Goal: Check status: Check status

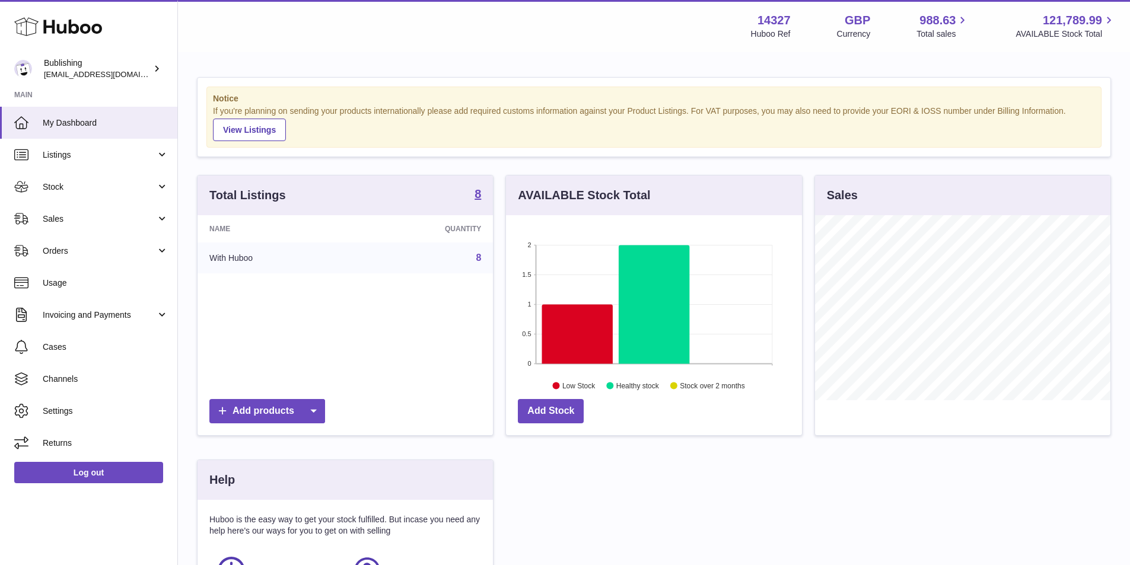
scroll to position [185, 299]
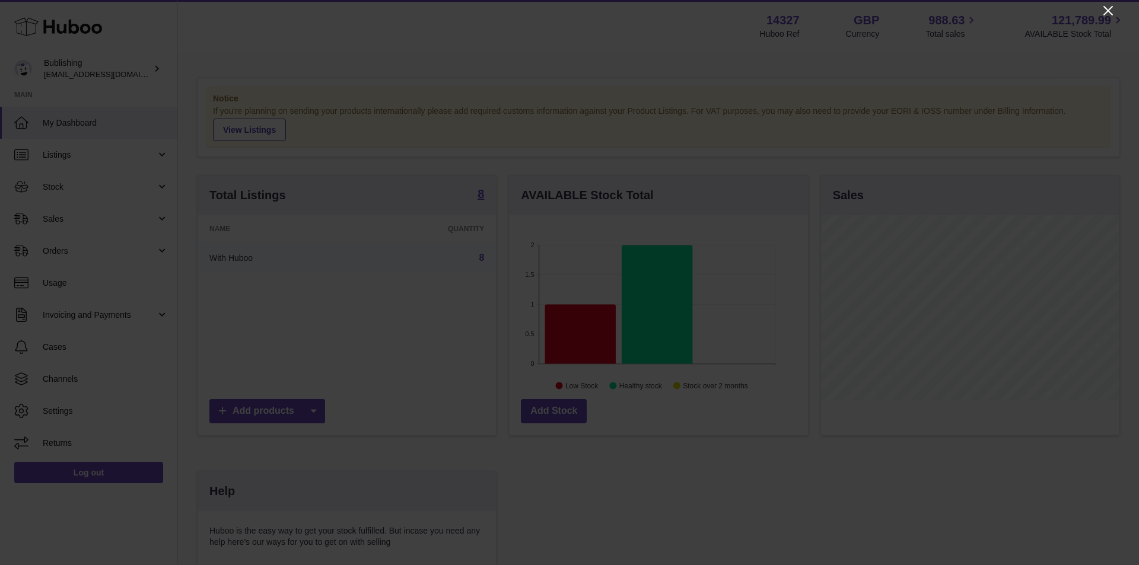
click at [1106, 10] on icon "Close" at bounding box center [1108, 11] width 14 height 14
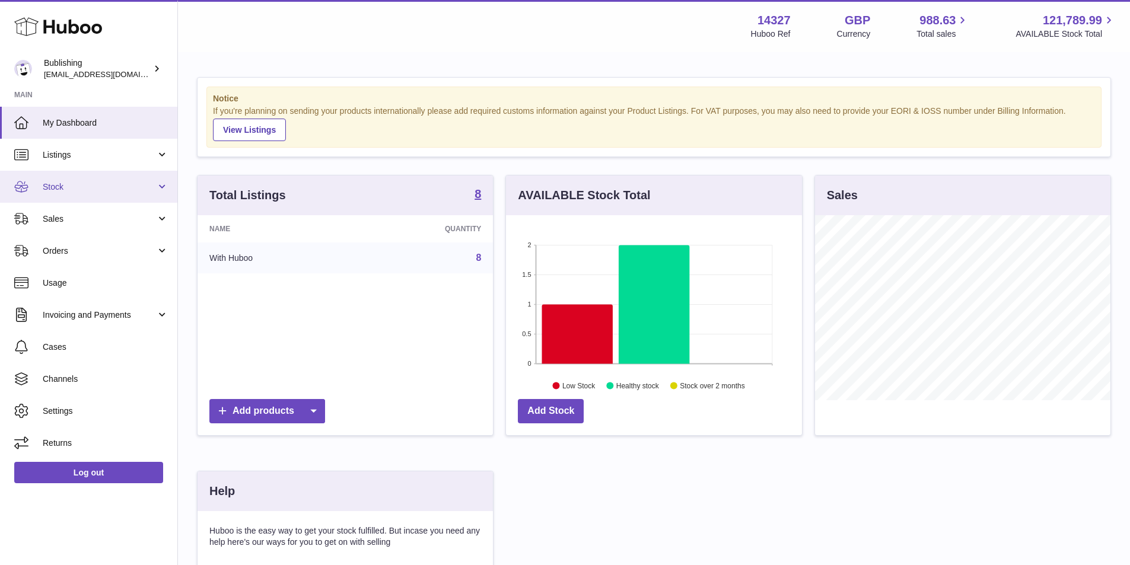
click at [115, 183] on span "Stock" at bounding box center [99, 187] width 113 height 11
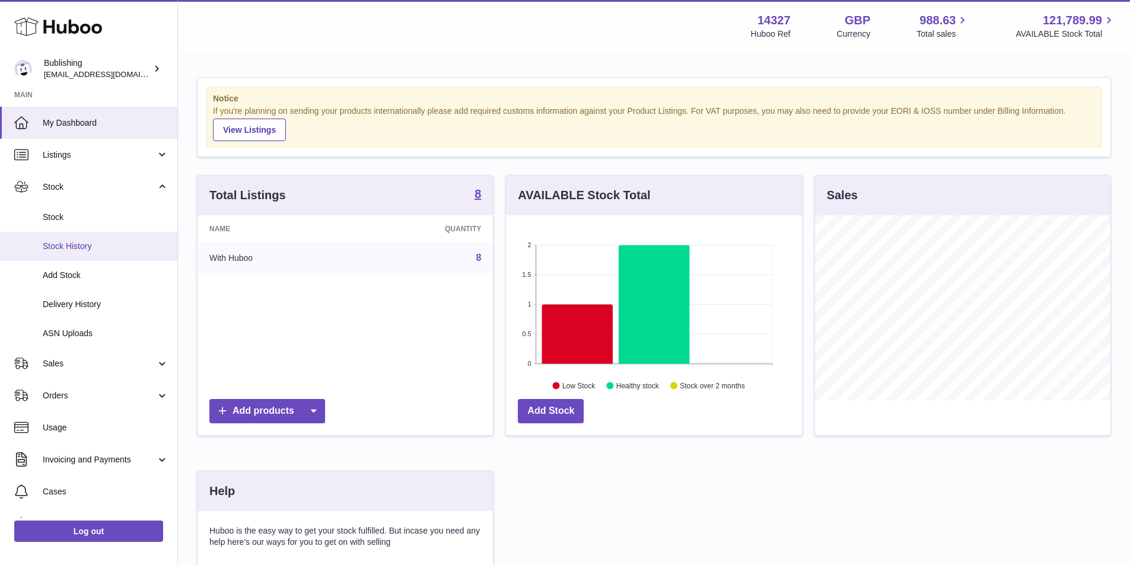
click at [77, 253] on link "Stock History" at bounding box center [88, 246] width 177 height 29
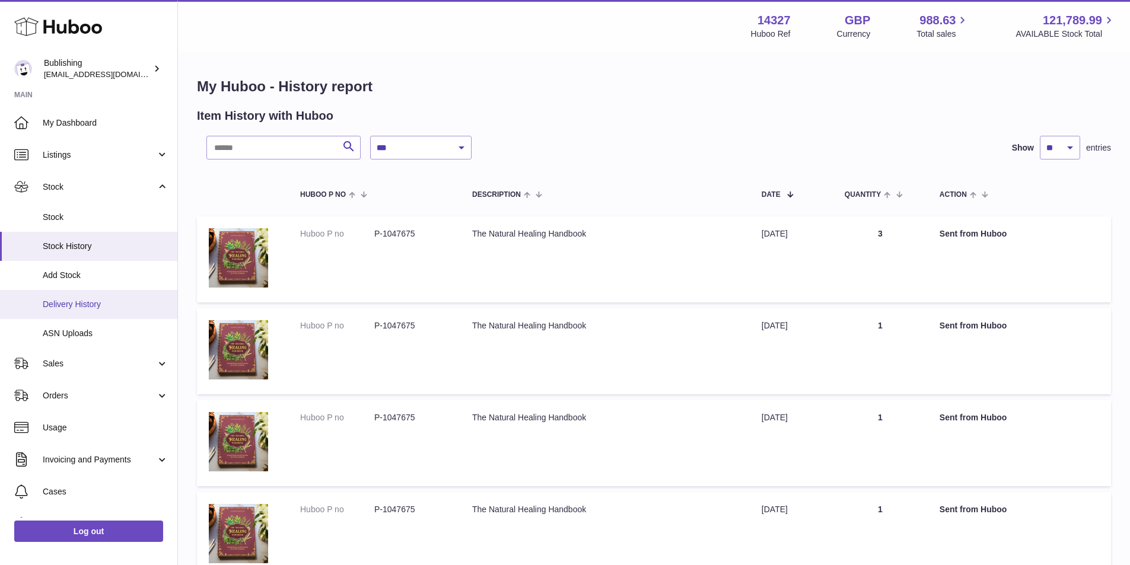
click at [77, 310] on link "Delivery History" at bounding box center [88, 304] width 177 height 29
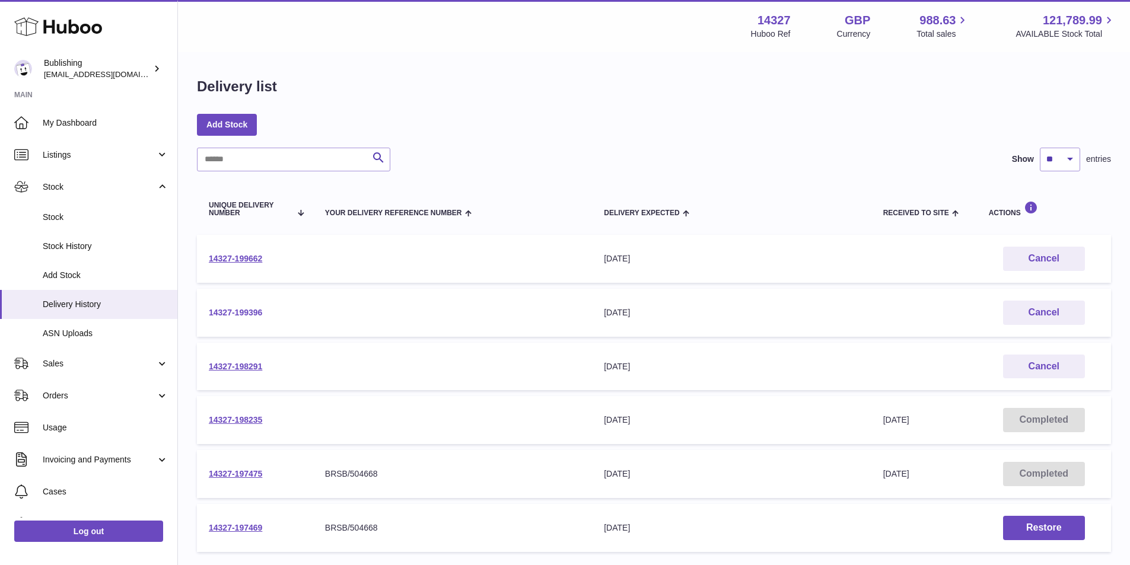
click at [242, 316] on link "14327-199396" at bounding box center [235, 312] width 53 height 9
click at [228, 259] on link "14327-199662" at bounding box center [235, 258] width 53 height 9
click at [249, 310] on link "14327-199396" at bounding box center [235, 312] width 53 height 9
click at [223, 260] on link "14327-199662" at bounding box center [235, 258] width 53 height 9
click at [233, 320] on td "14327-199396" at bounding box center [255, 313] width 116 height 48
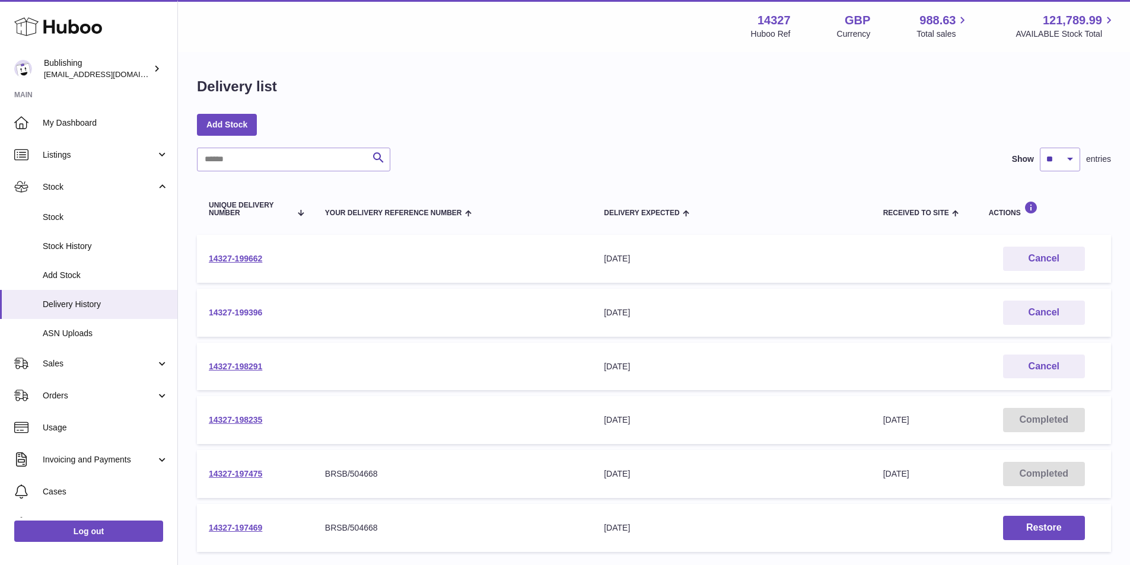
click at [230, 314] on link "14327-199396" at bounding box center [235, 312] width 53 height 9
click at [252, 257] on link "14327-199662" at bounding box center [235, 258] width 53 height 9
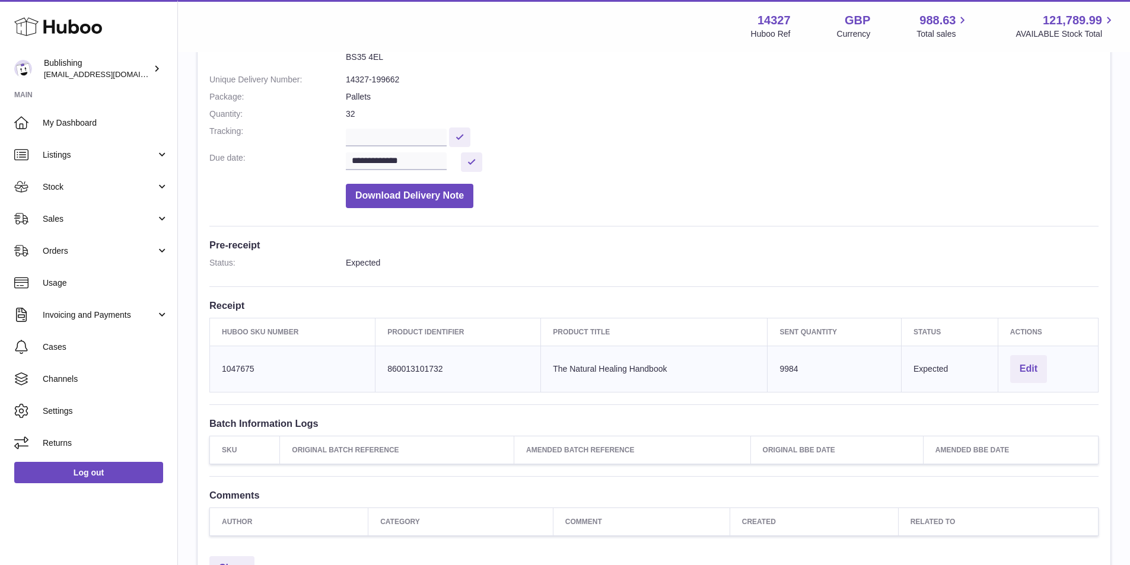
scroll to position [178, 0]
